Goal: Information Seeking & Learning: Learn about a topic

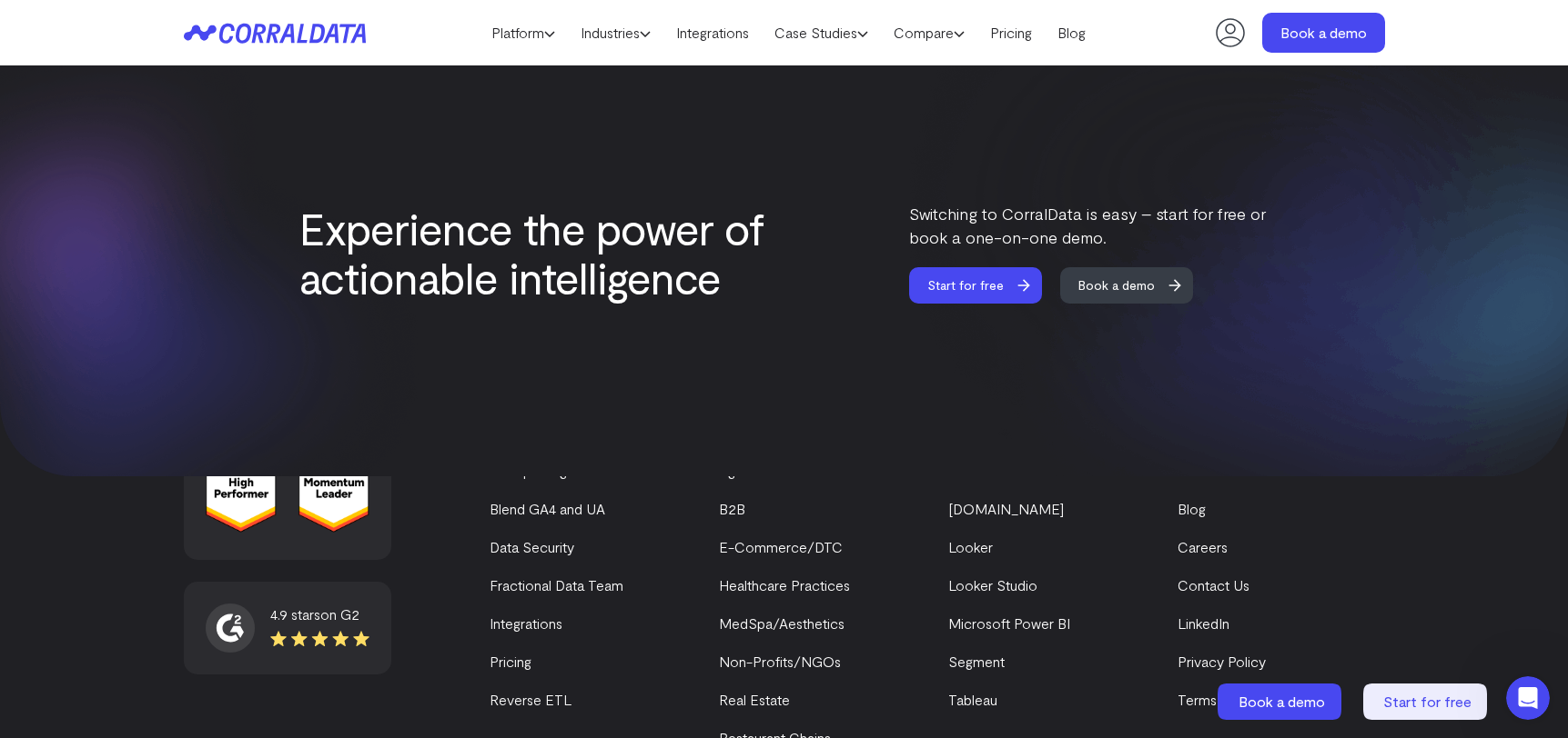
scroll to position [7817, 0]
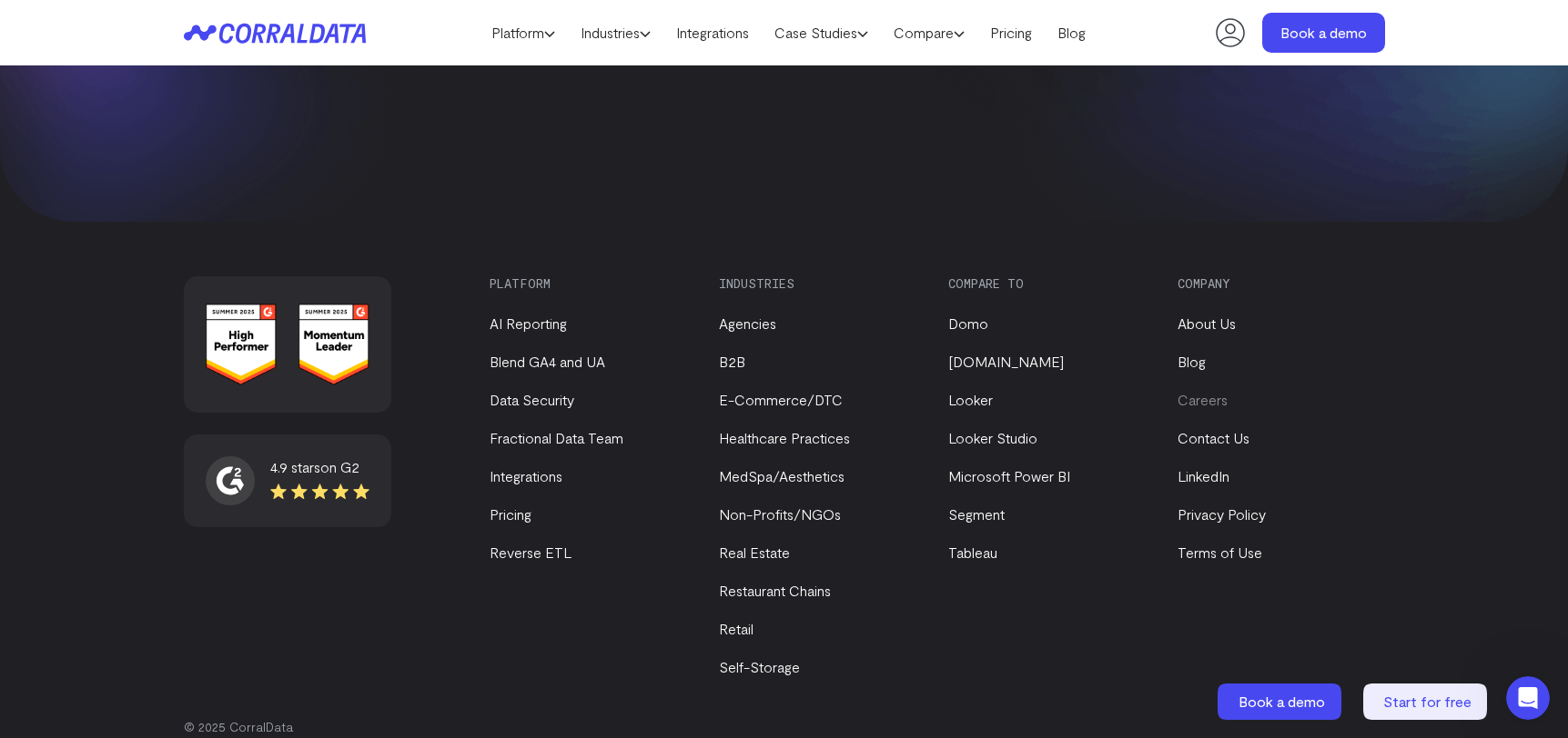
click at [1189, 391] on link "Careers" at bounding box center [1202, 400] width 50 height 17
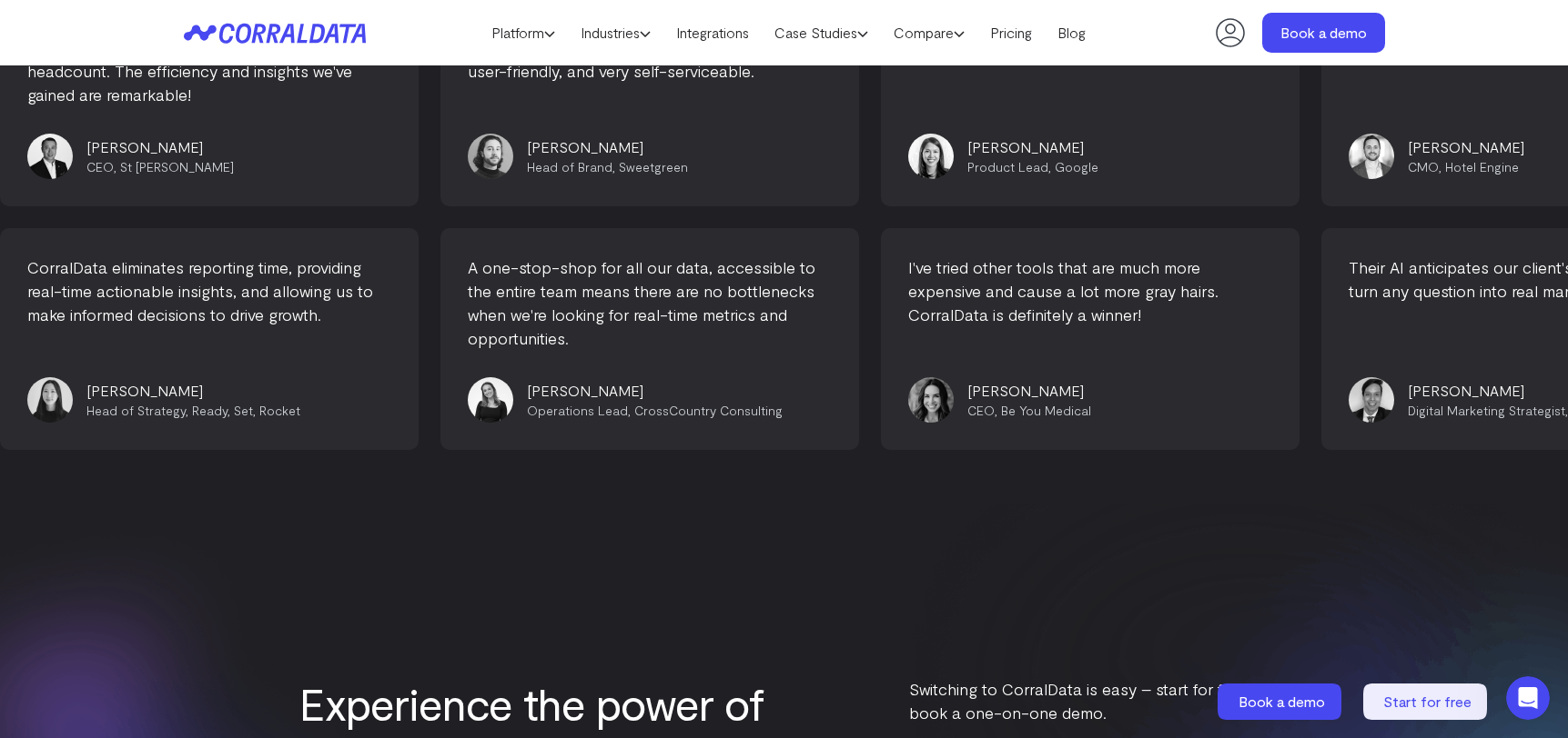
scroll to position [5568, 0]
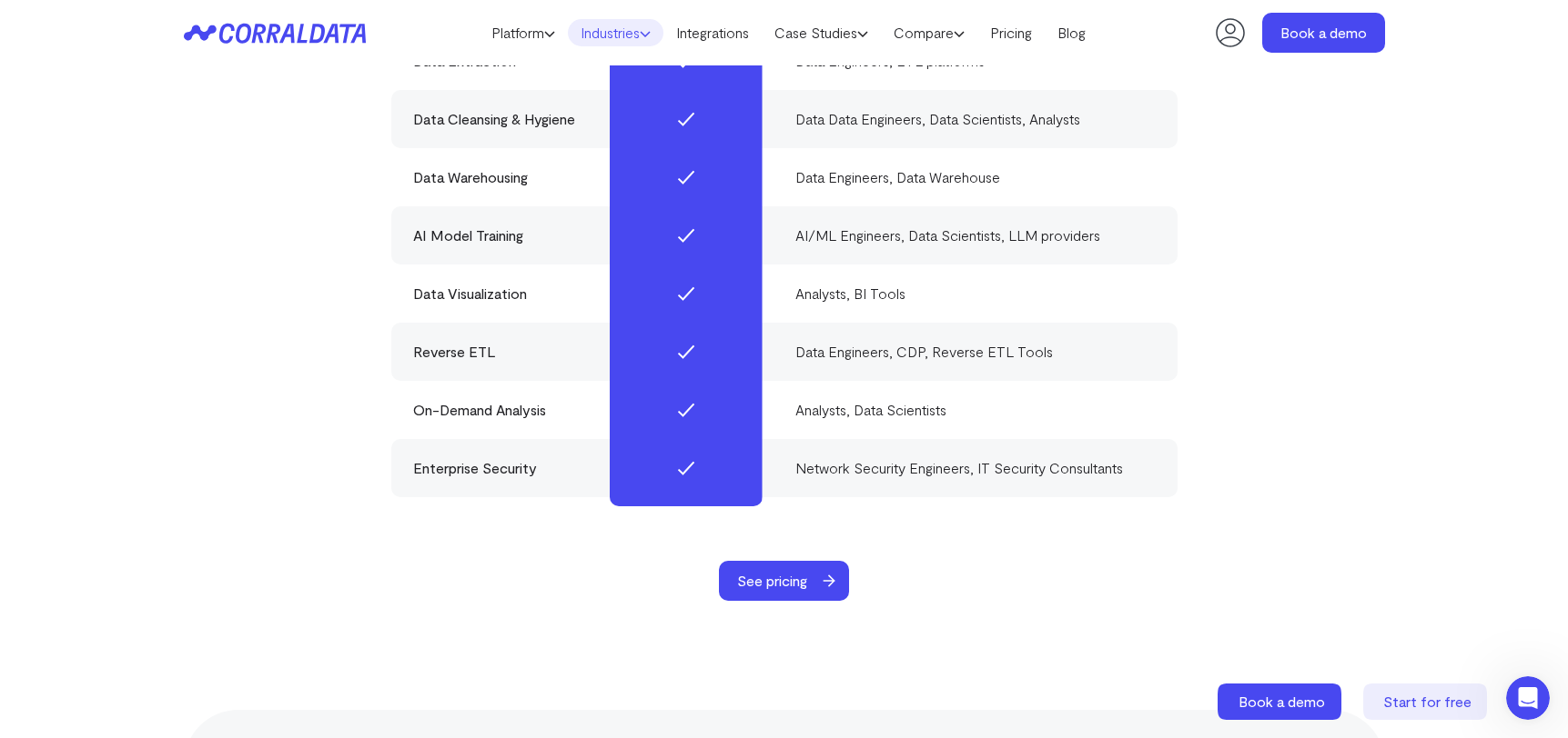
click at [600, 32] on link "Industries" at bounding box center [615, 32] width 96 height 28
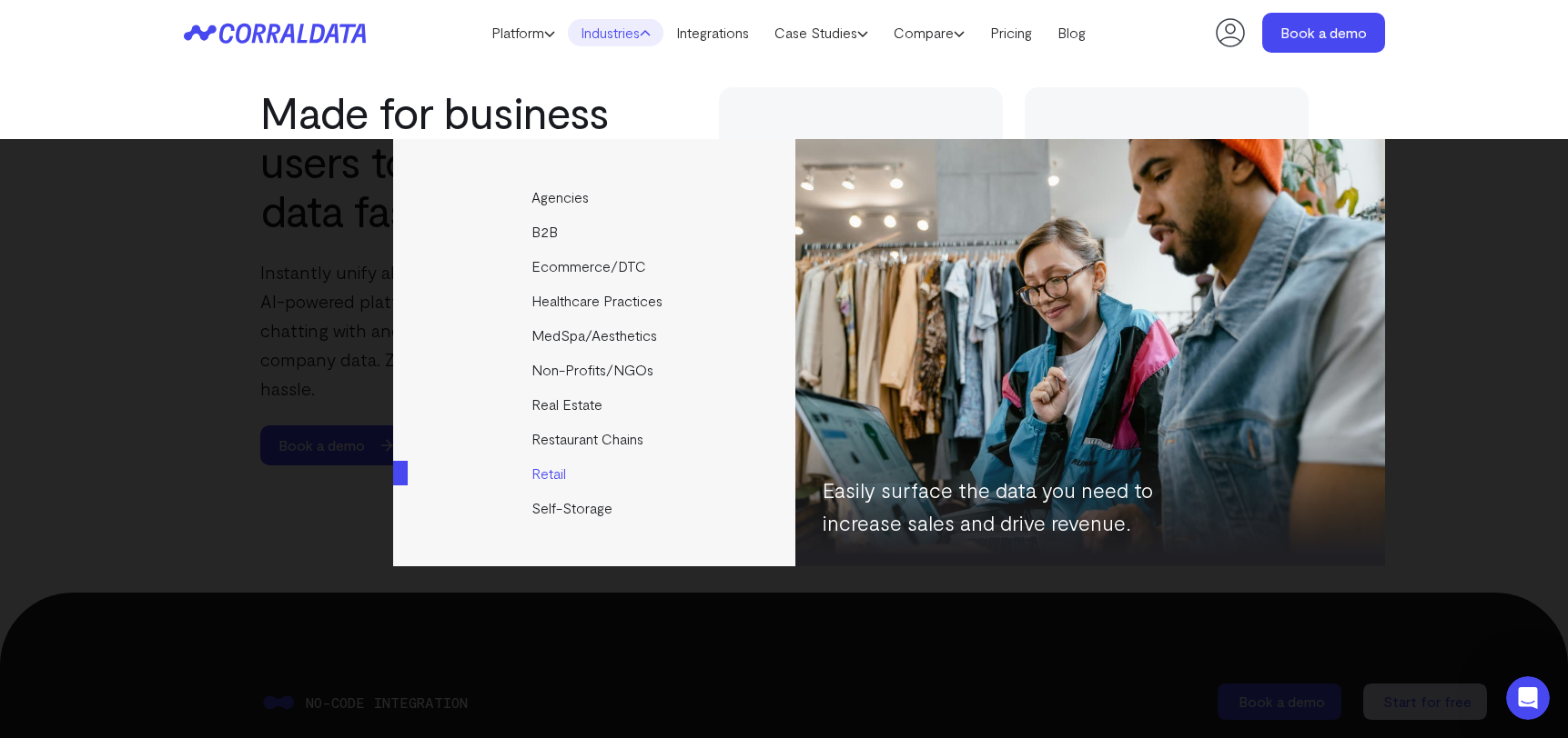
scroll to position [1171, 0]
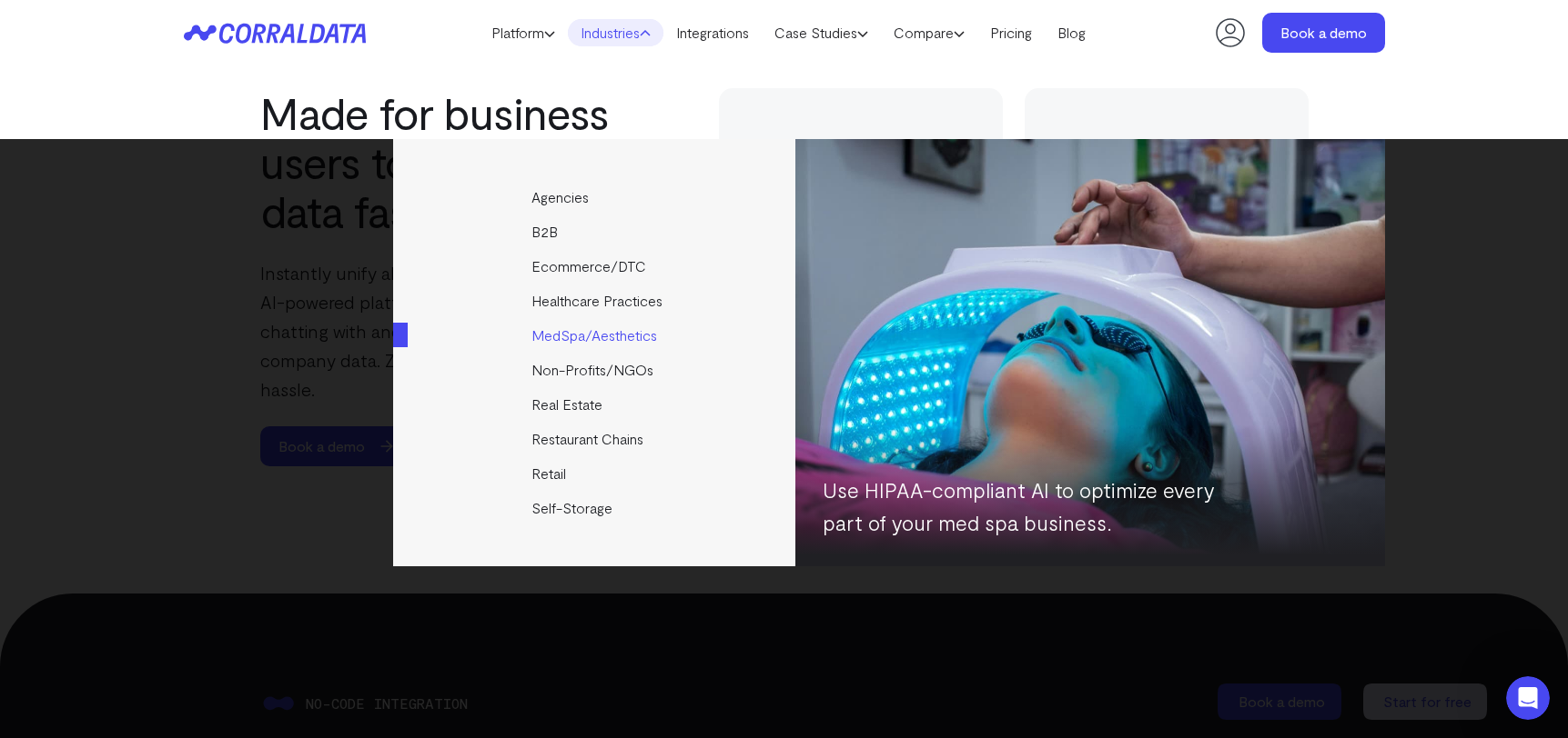
click at [567, 342] on link "MedSpa/Aesthetics" at bounding box center [596, 335] width 405 height 34
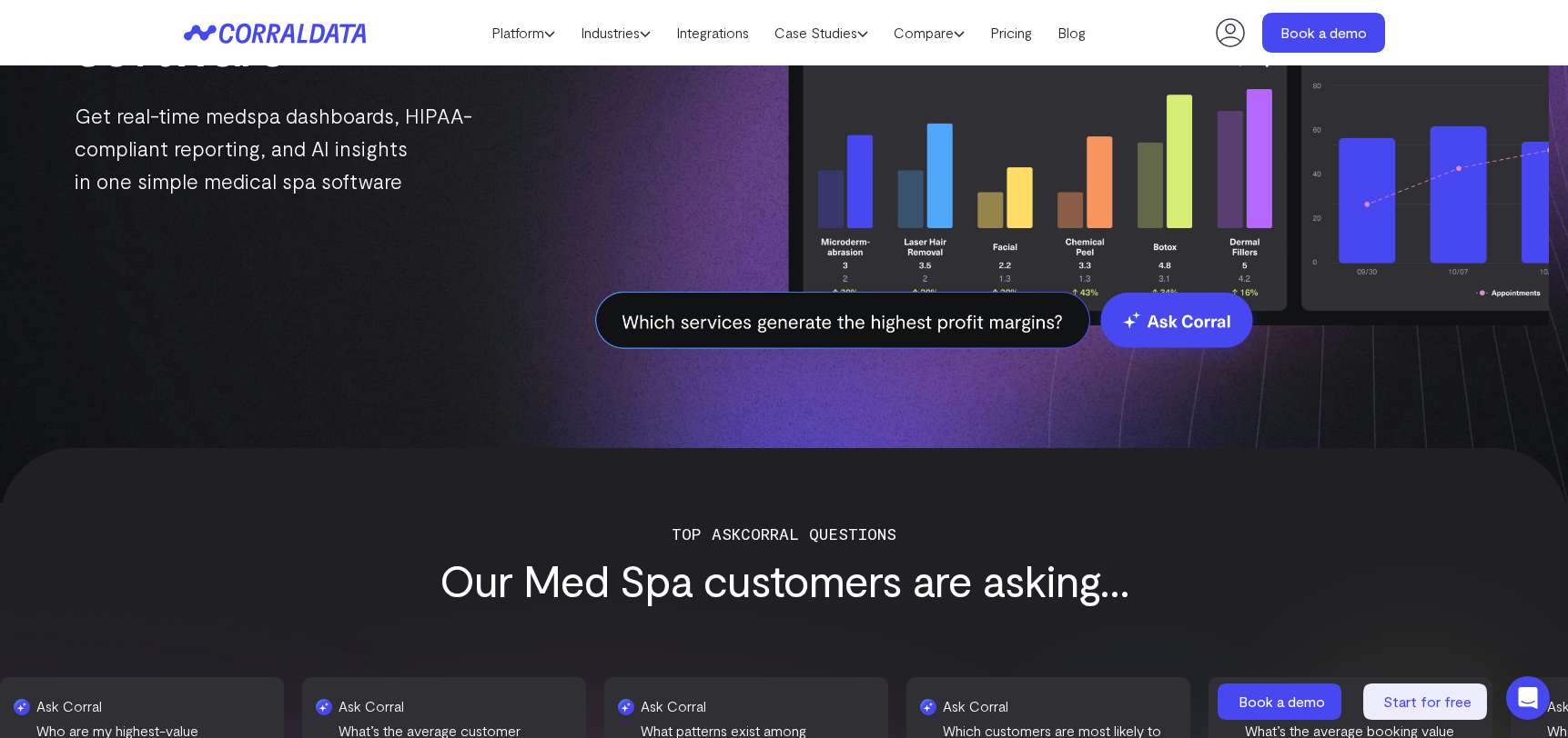
scroll to position [520, 0]
click at [865, 321] on img at bounding box center [1039, 5] width 1019 height 794
click at [1156, 319] on img at bounding box center [1039, 5] width 1019 height 794
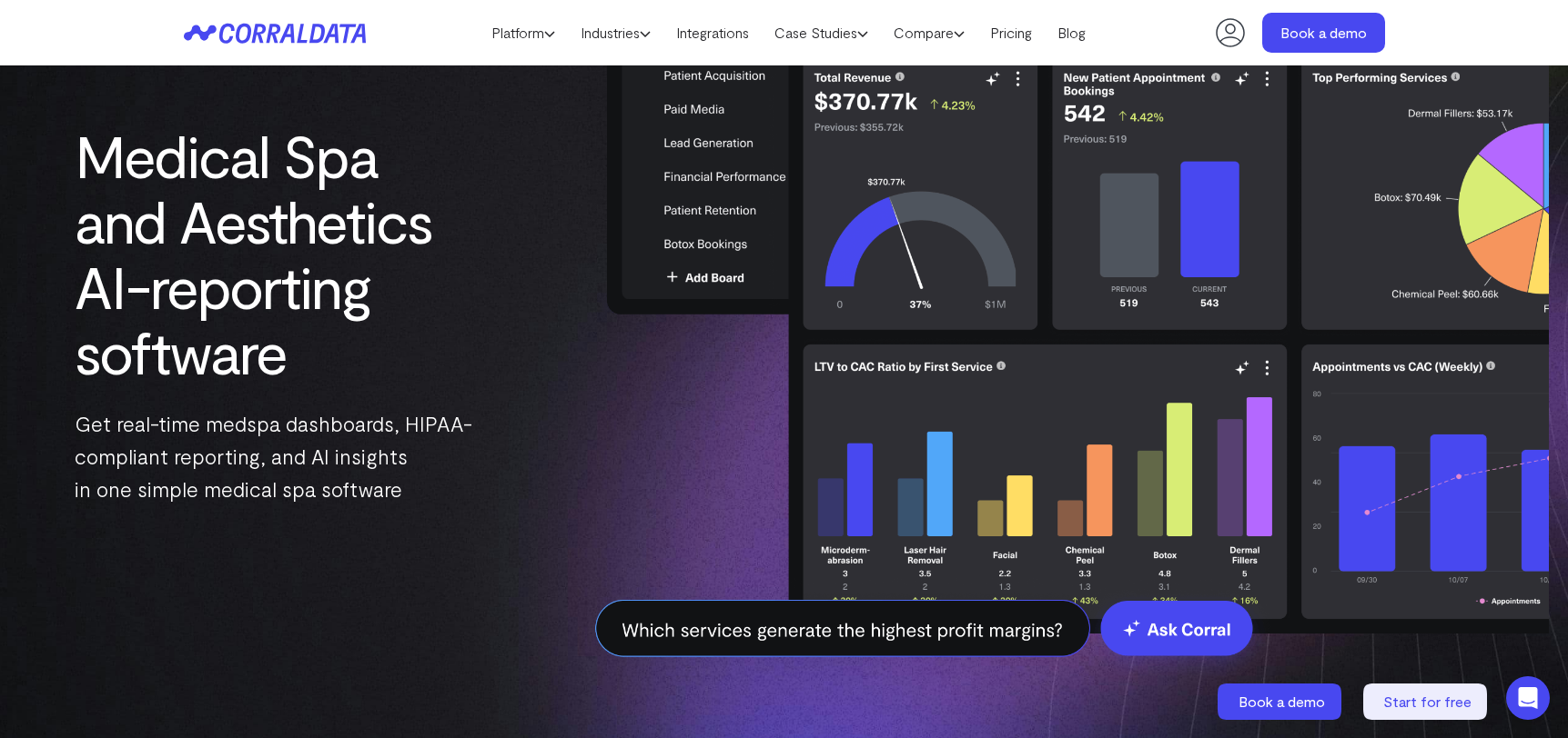
scroll to position [204, 0]
